Goal: Task Accomplishment & Management: Use online tool/utility

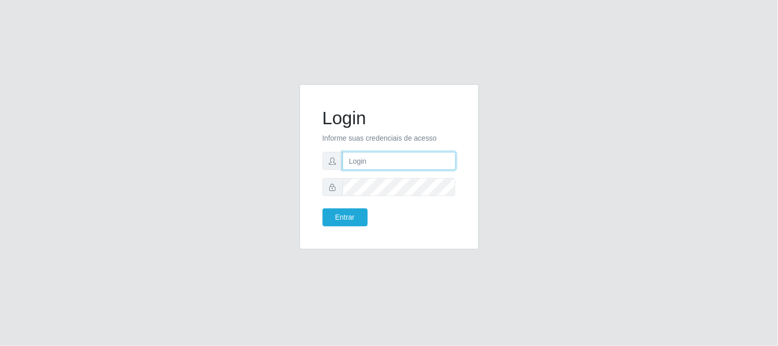
click at [363, 165] on input "text" at bounding box center [399, 161] width 113 height 18
type input "[EMAIL_ADDRESS][DOMAIN_NAME]"
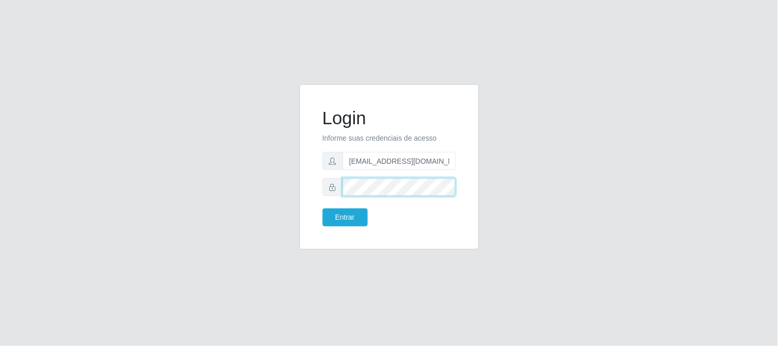
click at [323, 208] on button "Entrar" at bounding box center [345, 217] width 45 height 18
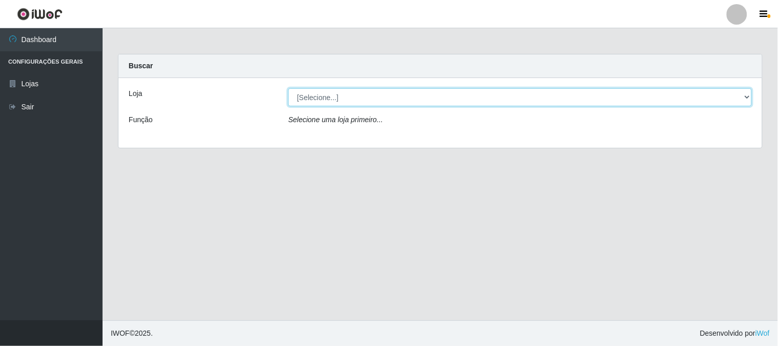
click at [338, 96] on select "[Selecione...] Queiroz Atacadão - [GEOGRAPHIC_DATA]" at bounding box center [520, 97] width 464 height 18
select select "464"
click at [288, 88] on select "[Selecione...] Queiroz Atacadão - [GEOGRAPHIC_DATA]" at bounding box center [520, 97] width 464 height 18
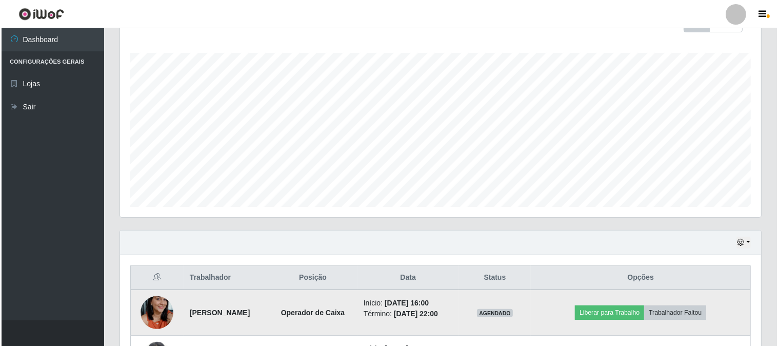
scroll to position [244, 0]
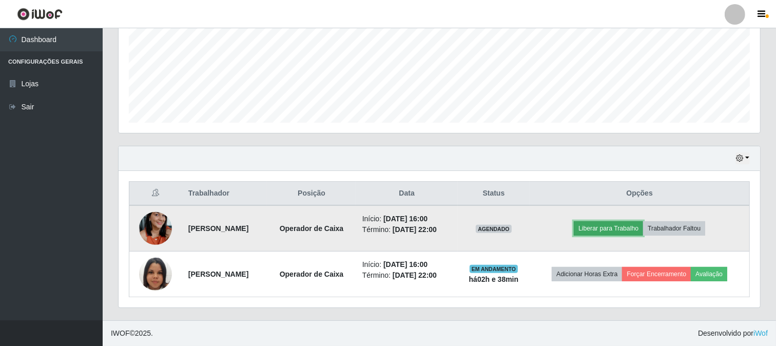
click at [643, 228] on button "Liberar para Trabalho" at bounding box center [607, 228] width 69 height 14
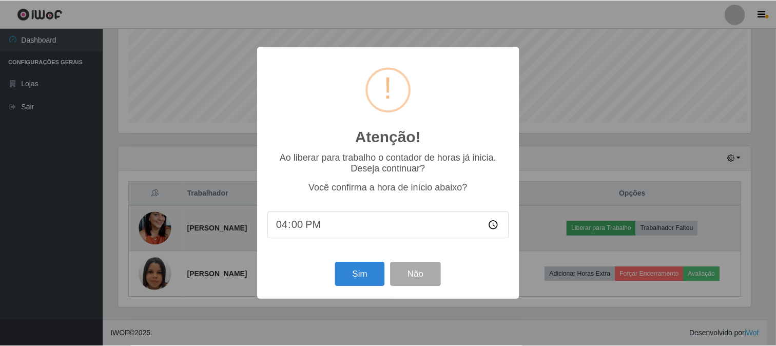
scroll to position [212, 635]
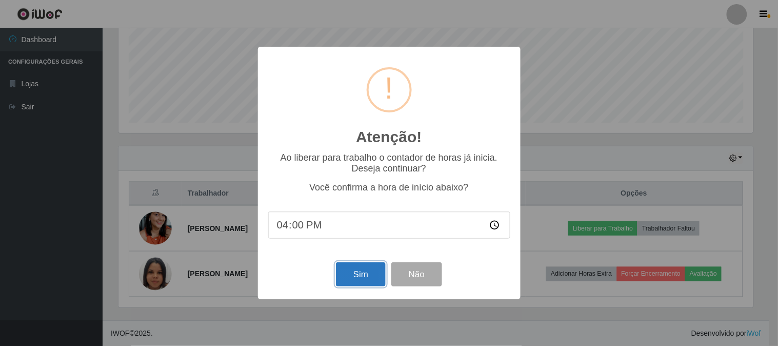
click at [367, 277] on button "Sim" at bounding box center [361, 274] width 50 height 24
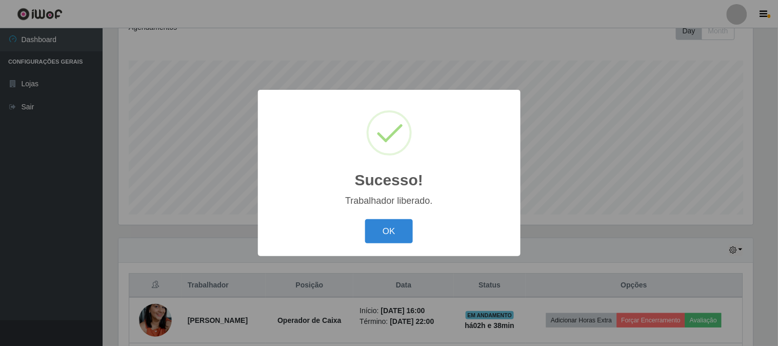
click at [400, 216] on div "Sucesso! × Trabalhador liberado. OK Cancel" at bounding box center [389, 173] width 263 height 166
click at [397, 222] on button "OK" at bounding box center [389, 231] width 48 height 24
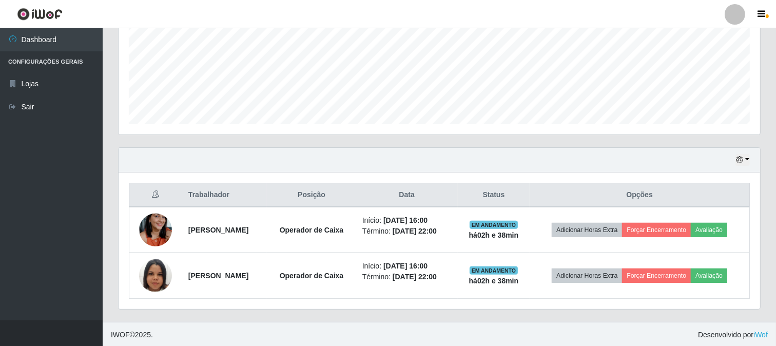
scroll to position [244, 0]
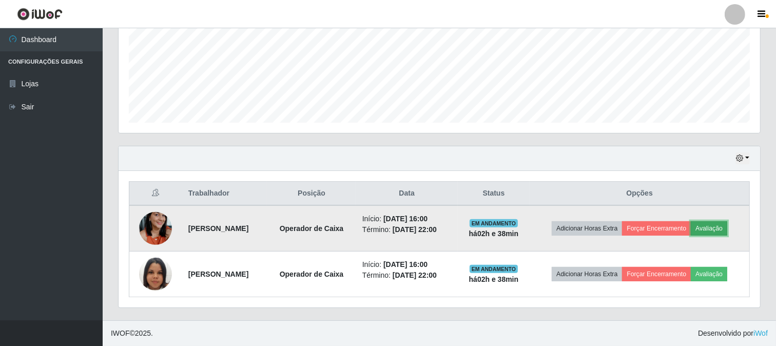
click at [726, 231] on button "Avaliação" at bounding box center [708, 228] width 36 height 14
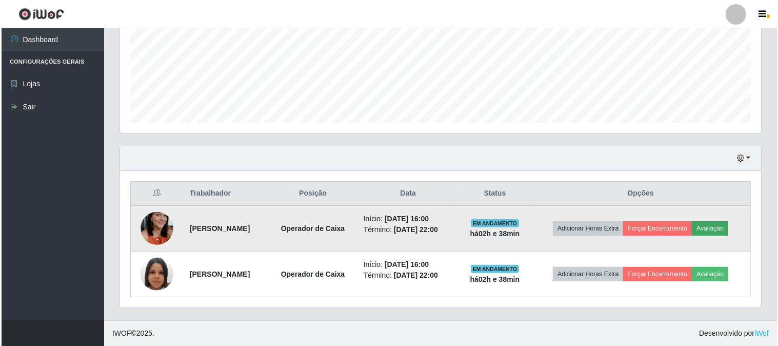
scroll to position [212, 635]
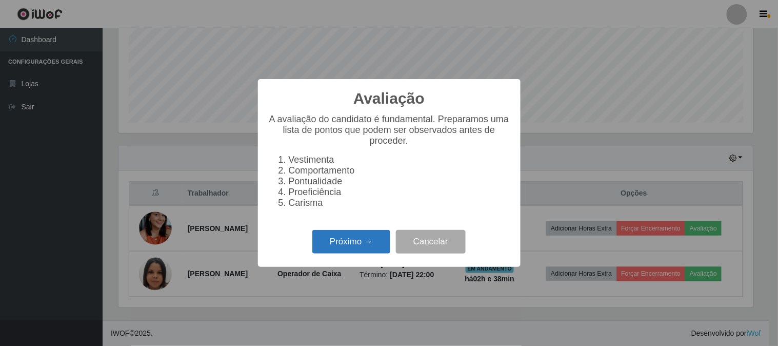
click at [377, 243] on button "Próximo →" at bounding box center [351, 242] width 78 height 24
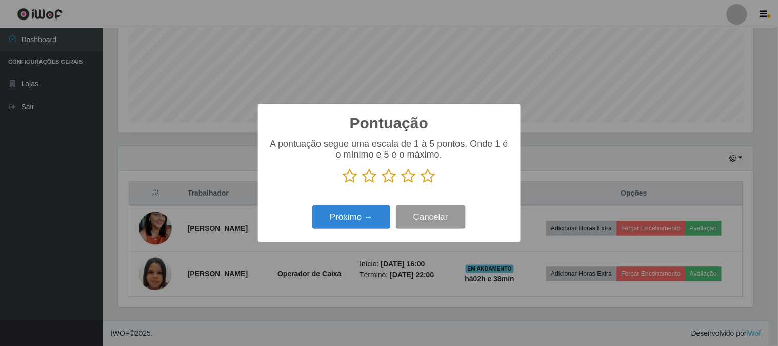
scroll to position [512730, 512308]
click at [431, 180] on icon at bounding box center [428, 175] width 14 height 15
click at [421, 184] on input "radio" at bounding box center [421, 184] width 0 height 0
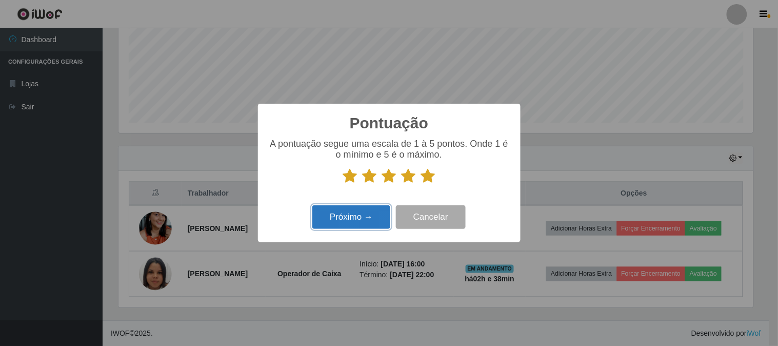
click at [359, 219] on button "Próximo →" at bounding box center [351, 217] width 78 height 24
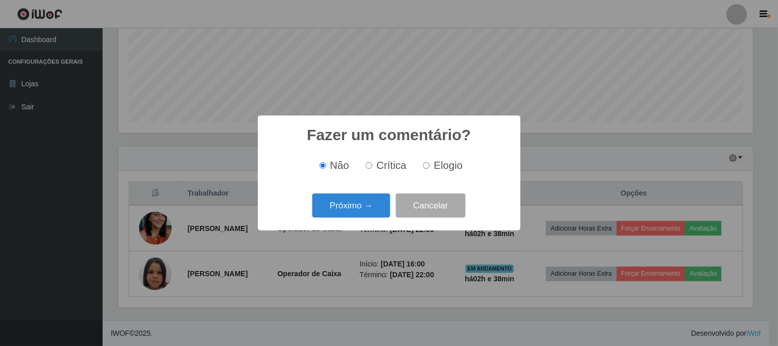
click at [422, 164] on label "Elogio" at bounding box center [441, 166] width 44 height 12
click at [423, 164] on input "Elogio" at bounding box center [426, 165] width 7 height 7
radio input "true"
click at [359, 206] on button "Próximo →" at bounding box center [351, 205] width 78 height 24
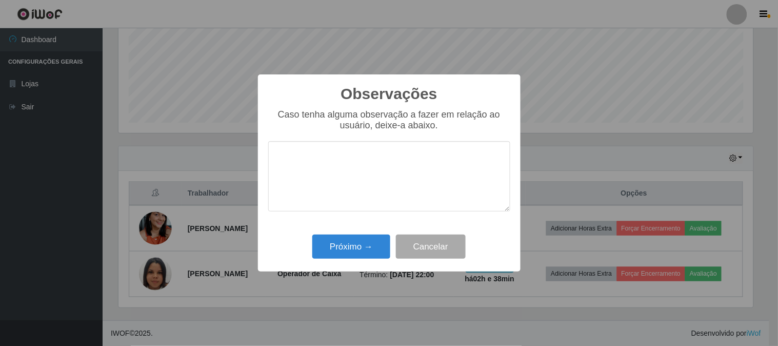
click at [389, 166] on textarea at bounding box center [389, 176] width 242 height 70
type textarea "pontual e agil"
click at [343, 244] on button "Próximo →" at bounding box center [351, 246] width 78 height 24
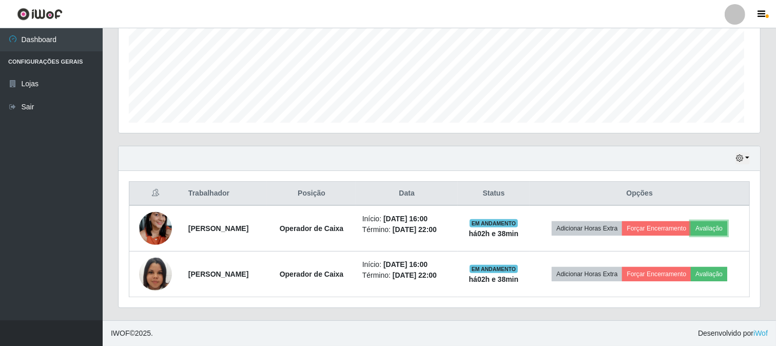
scroll to position [212, 641]
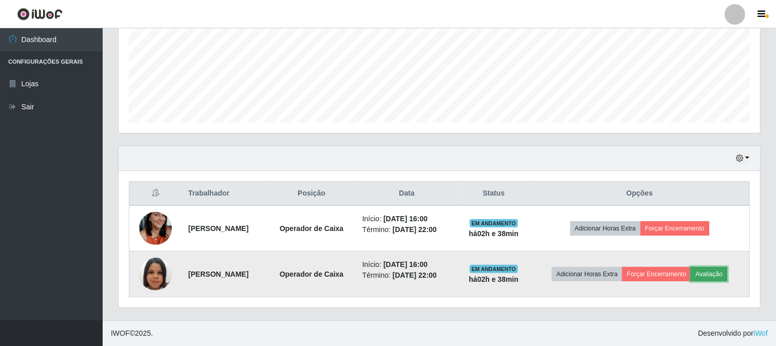
click at [719, 270] on button "Avaliação" at bounding box center [708, 274] width 36 height 14
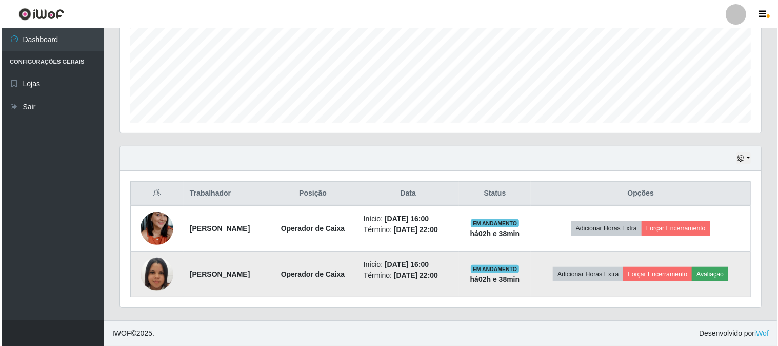
scroll to position [212, 635]
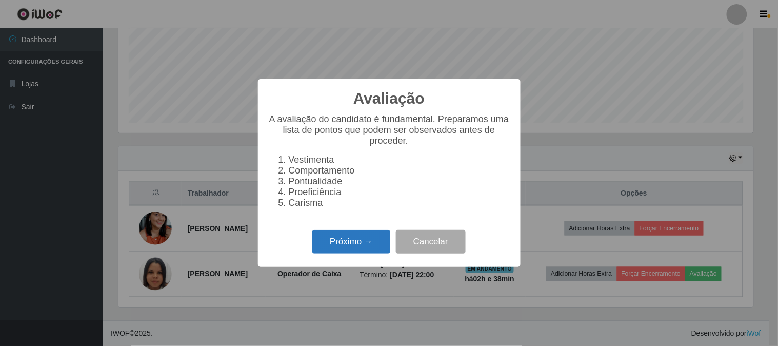
click at [368, 242] on button "Próximo →" at bounding box center [351, 242] width 78 height 24
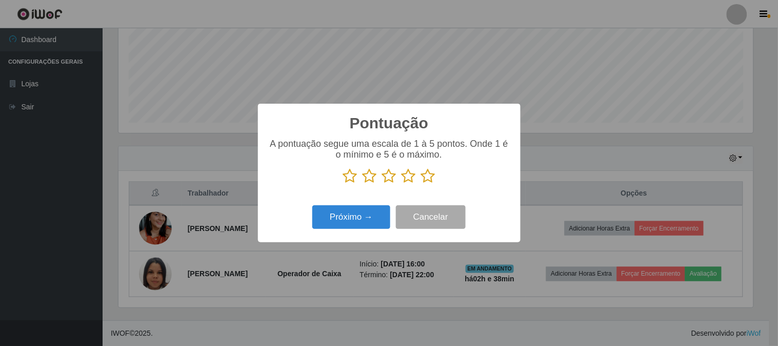
drag, startPoint x: 427, startPoint y: 173, endPoint x: 387, endPoint y: 201, distance: 49.0
click at [427, 176] on icon at bounding box center [428, 175] width 14 height 15
click at [421, 184] on input "radio" at bounding box center [421, 184] width 0 height 0
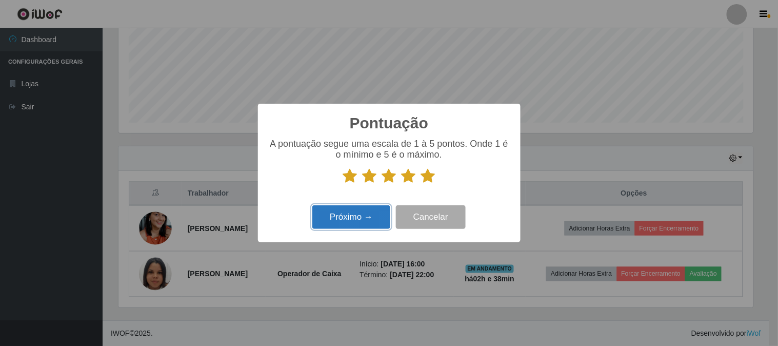
click at [367, 218] on button "Próximo →" at bounding box center [351, 217] width 78 height 24
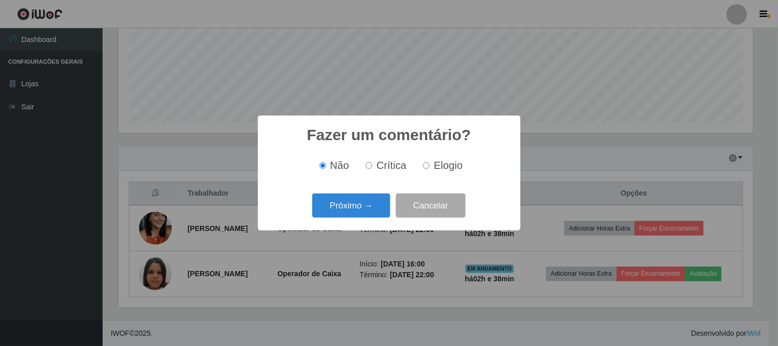
click at [424, 163] on input "Elogio" at bounding box center [426, 165] width 7 height 7
radio input "true"
click at [382, 196] on button "Próximo →" at bounding box center [351, 205] width 78 height 24
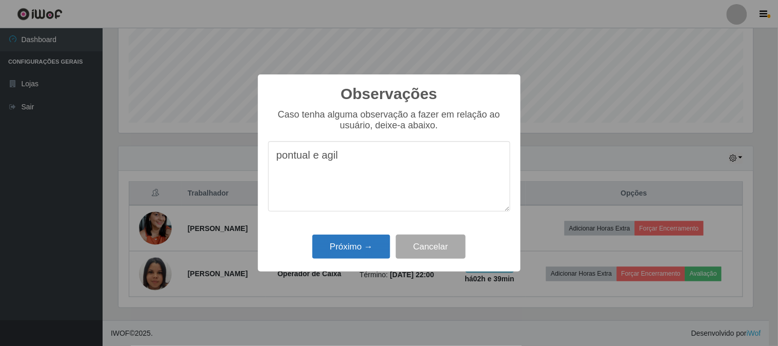
type textarea "pontual e agil"
click at [331, 240] on button "Próximo →" at bounding box center [351, 246] width 78 height 24
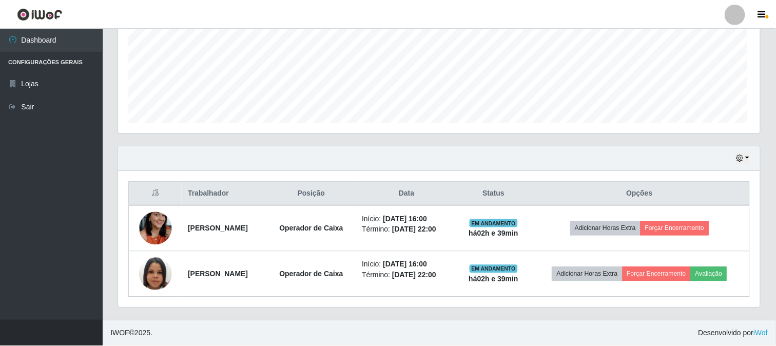
scroll to position [212, 641]
